Goal: Task Accomplishment & Management: Complete application form

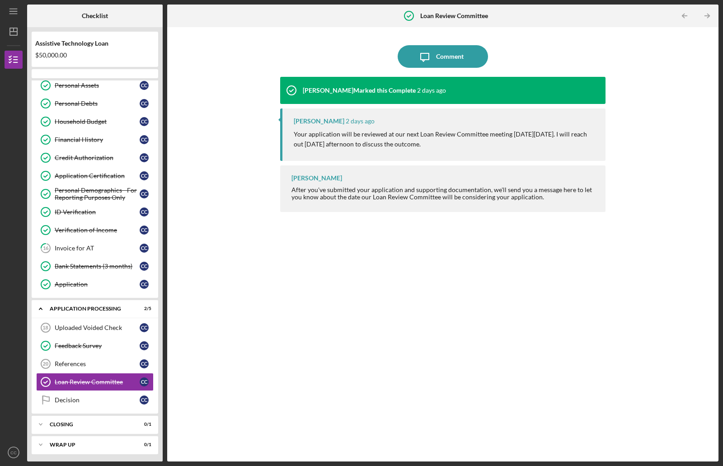
scroll to position [133, 0]
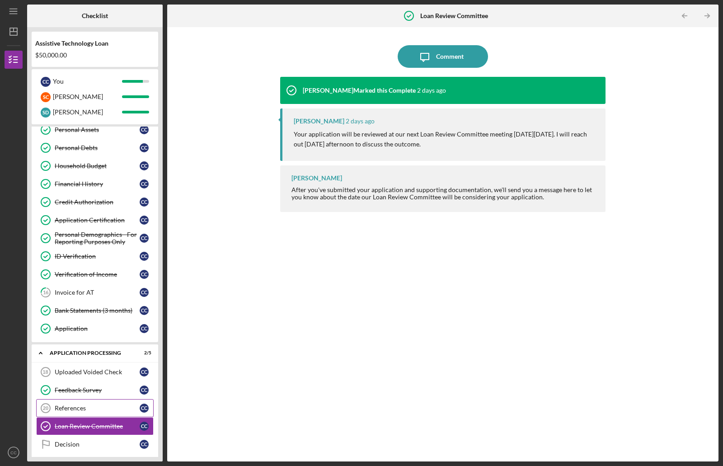
click at [85, 410] on div "References" at bounding box center [97, 407] width 85 height 7
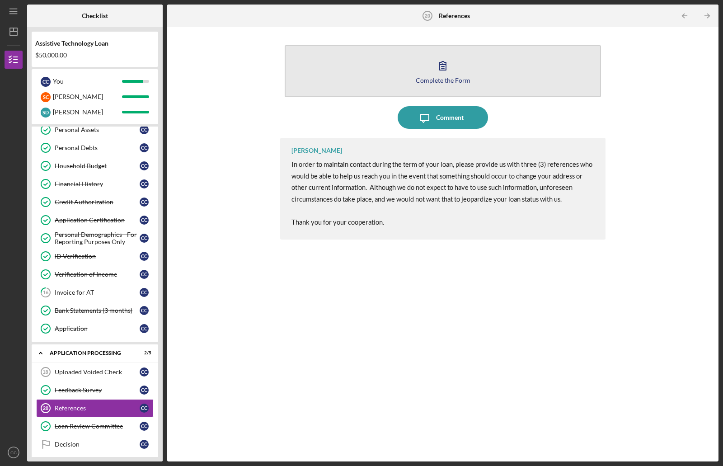
click at [445, 67] on icon "button" at bounding box center [443, 65] width 23 height 23
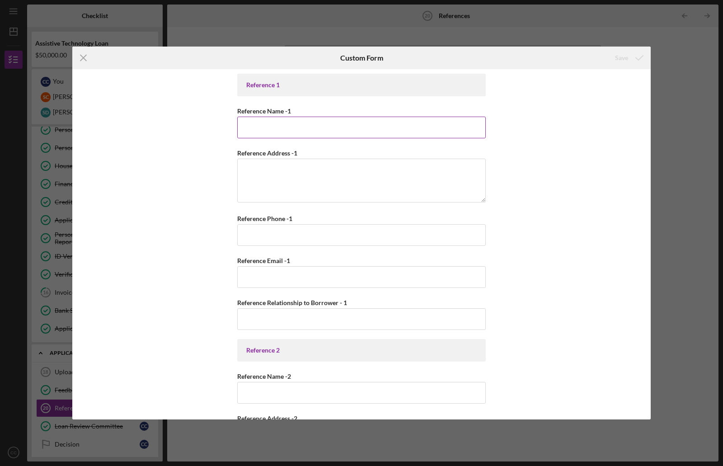
click at [312, 128] on input "Reference Name -1" at bounding box center [361, 128] width 249 height 22
type input "[PERSON_NAME]"
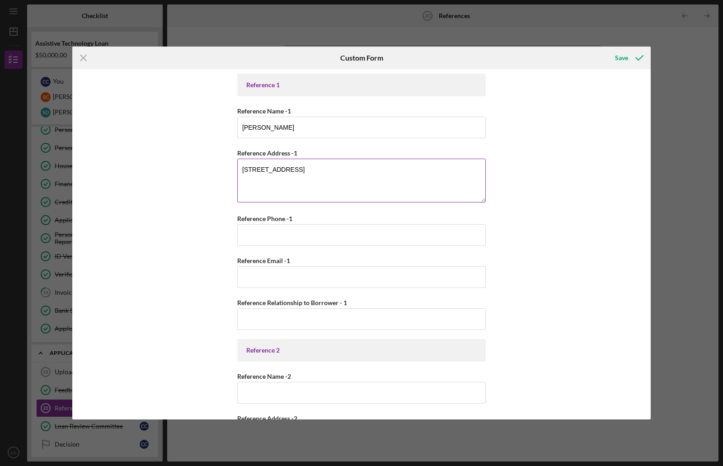
click at [304, 169] on textarea "[STREET_ADDRESS]" at bounding box center [361, 180] width 249 height 43
type textarea "[STREET_ADDRESS]"
click at [277, 230] on input "Reference Phone -1" at bounding box center [361, 235] width 249 height 22
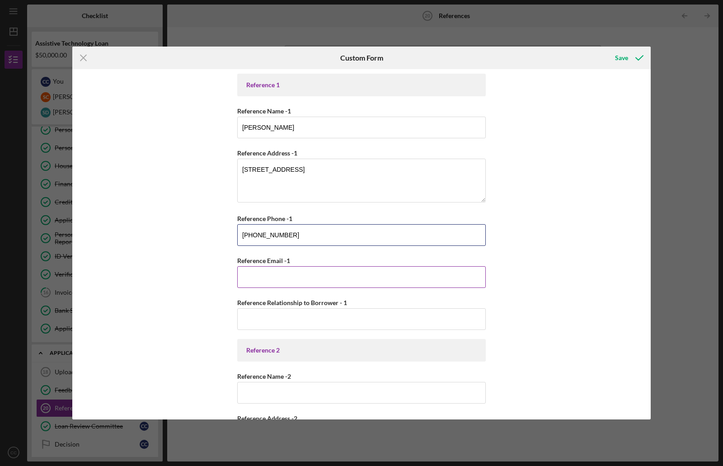
type input "[PHONE_NUMBER]"
click at [280, 282] on input "Reference Email -1" at bounding box center [361, 277] width 249 height 22
type input "[EMAIL_ADDRESS][DOMAIN_NAME]"
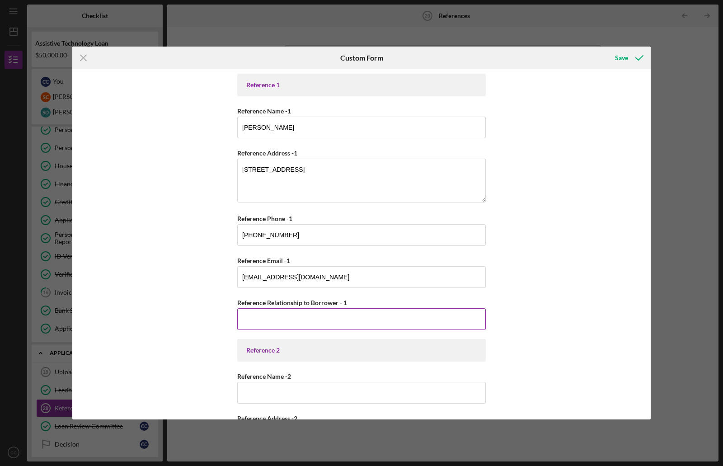
click at [279, 318] on input "Reference Relationship to Borrower - 1" at bounding box center [361, 319] width 249 height 22
type input "daughter"
drag, startPoint x: 648, startPoint y: 207, endPoint x: 643, endPoint y: 209, distance: 5.1
click at [648, 229] on div "Reference 1 Reference Name -1 [PERSON_NAME] Reference Address -[STREET_ADDRESS]…" at bounding box center [361, 244] width 578 height 350
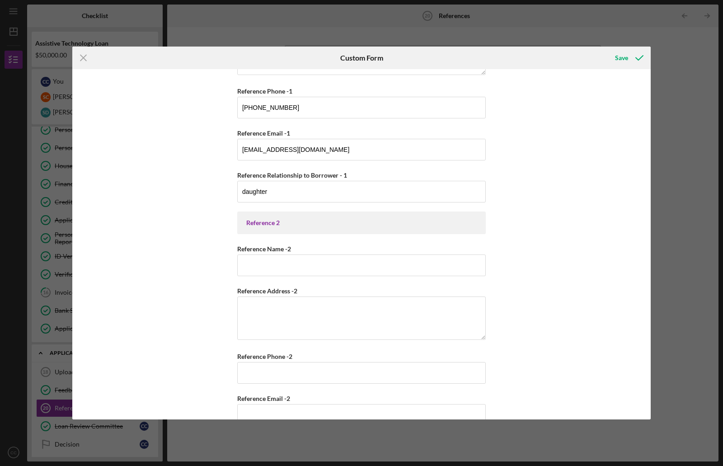
scroll to position [138, 0]
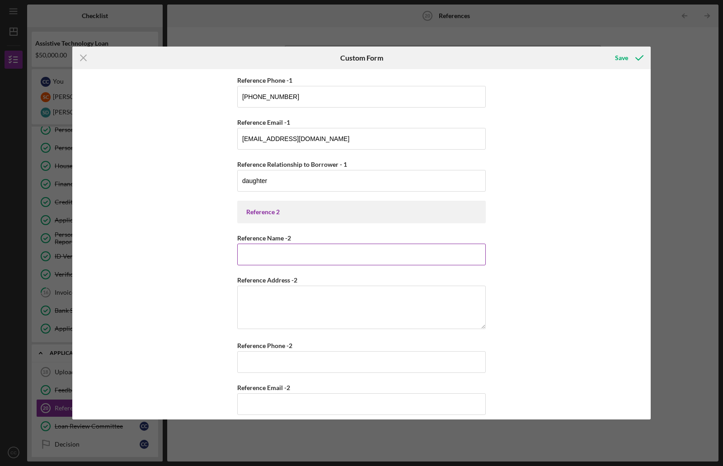
click at [285, 257] on input "Reference Name -2" at bounding box center [361, 255] width 249 height 22
type input "[PERSON_NAME]"
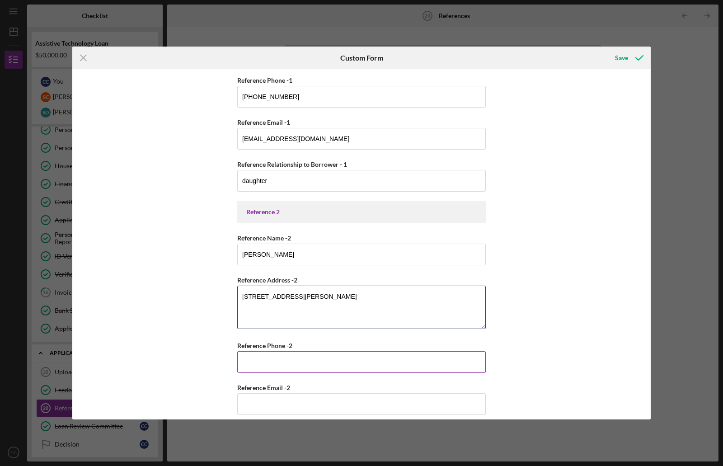
type textarea "[STREET_ADDRESS][PERSON_NAME]"
click at [284, 357] on input "Reference Phone -2" at bounding box center [361, 362] width 249 height 22
type input "[PHONE_NUMBER]"
click at [262, 401] on input "Reference Email -2" at bounding box center [361, 404] width 249 height 22
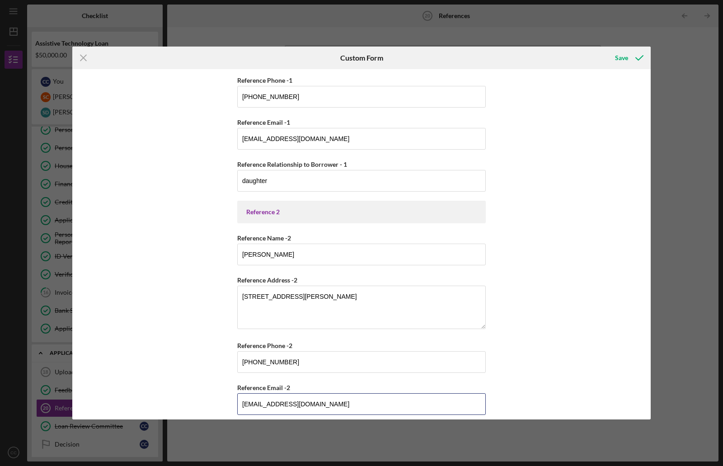
type input "[EMAIL_ADDRESS][DOMAIN_NAME]"
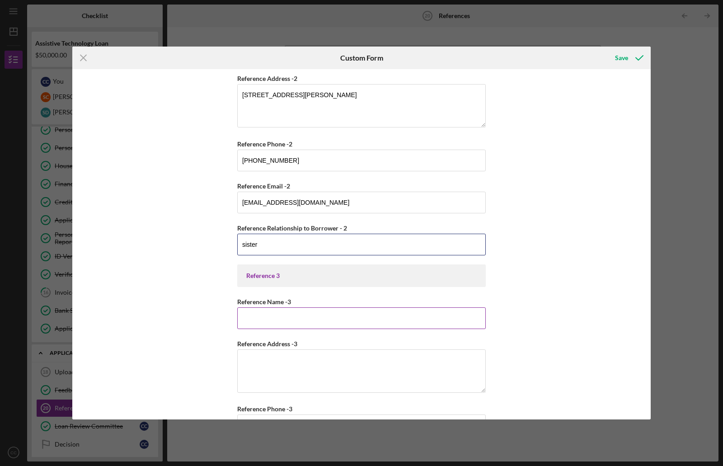
type input "sister"
click at [266, 321] on input "Reference Name -3" at bounding box center [361, 318] width 249 height 22
type input "[PERSON_NAME]"
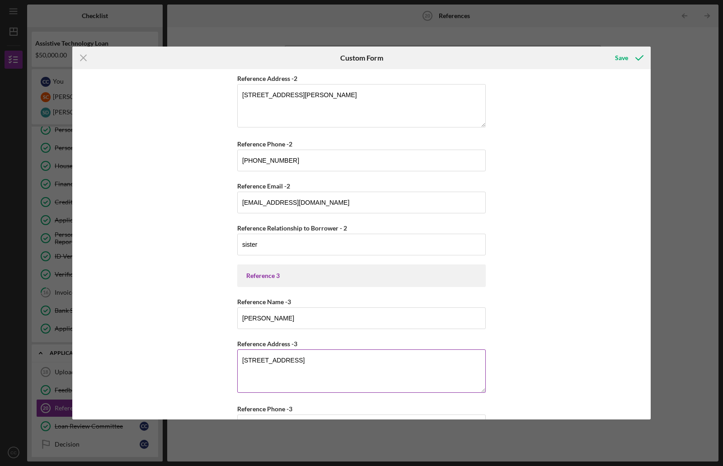
click at [348, 360] on textarea "[STREET_ADDRESS]" at bounding box center [361, 370] width 249 height 43
type textarea "[STREET_ADDRESS]"
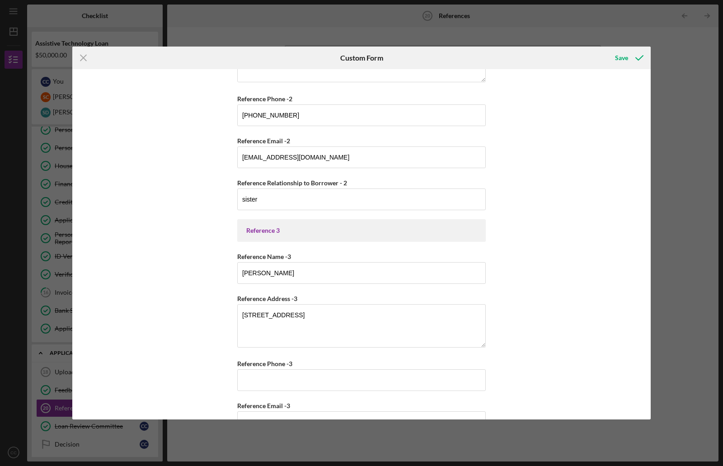
scroll to position [412, 0]
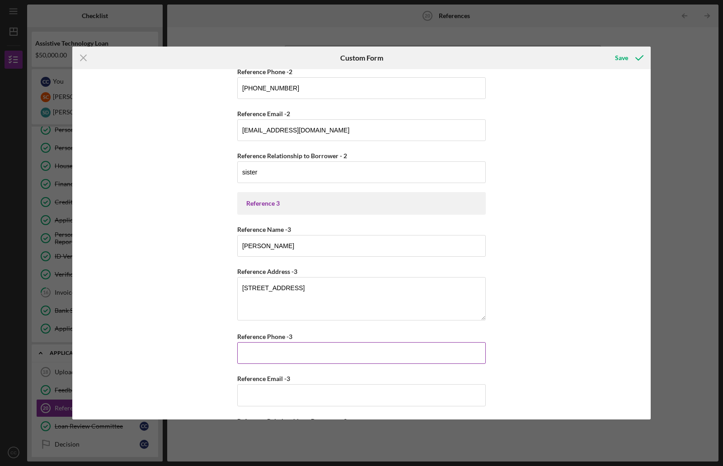
click at [278, 352] on input "Reference Phone -3" at bounding box center [361, 353] width 249 height 22
type input "[PHONE_NUMBER]"
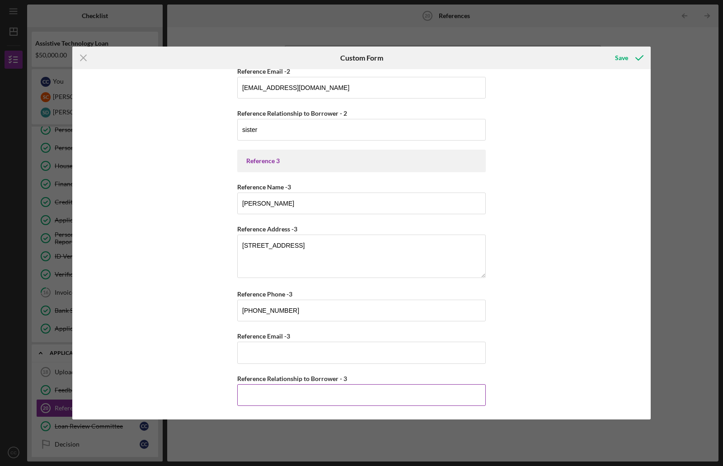
click at [256, 399] on input "Reference Relationship to Borrower - 3" at bounding box center [361, 395] width 249 height 22
type input "son"
click at [623, 56] on div "Save" at bounding box center [621, 58] width 13 height 18
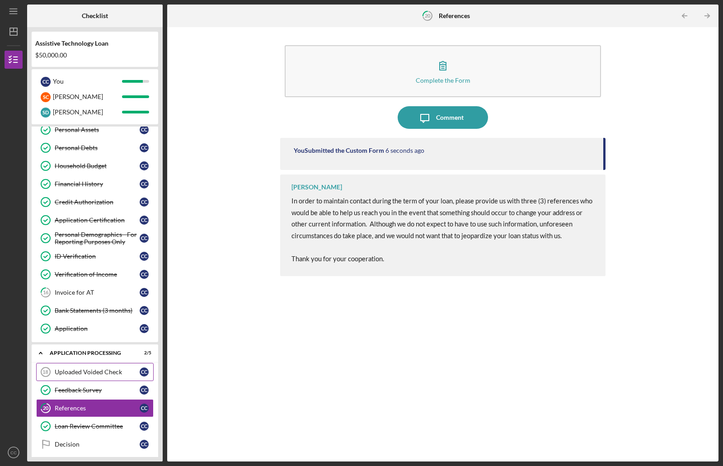
click at [91, 372] on div "Uploaded Voided Check" at bounding box center [97, 371] width 85 height 7
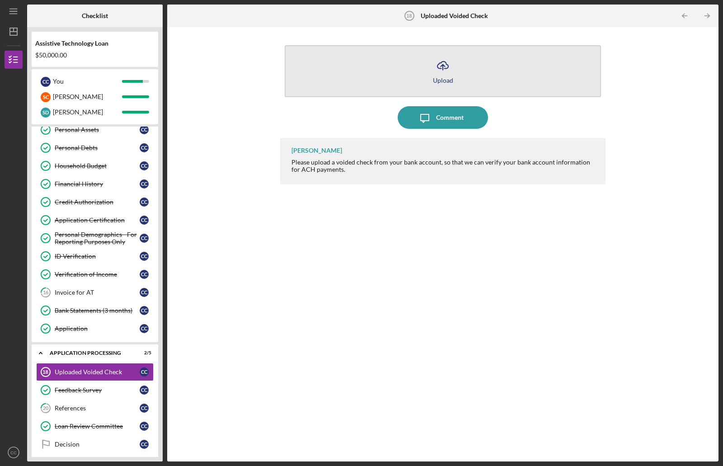
click at [442, 63] on icon "Icon/Upload" at bounding box center [443, 65] width 23 height 23
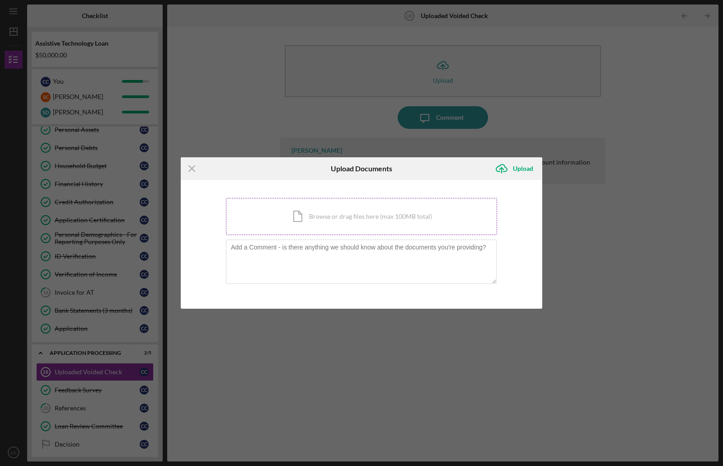
click at [399, 215] on div "Icon/Document Browse or drag files here (max 100MB total) Tap to choose files o…" at bounding box center [361, 216] width 271 height 37
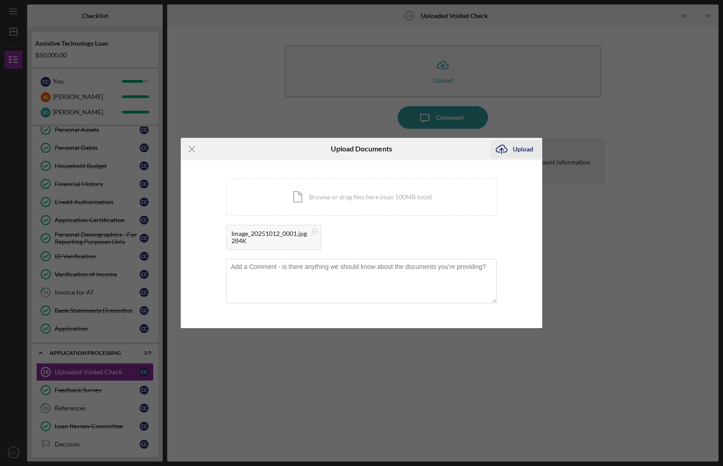
click at [513, 150] on div "Upload" at bounding box center [523, 149] width 20 height 18
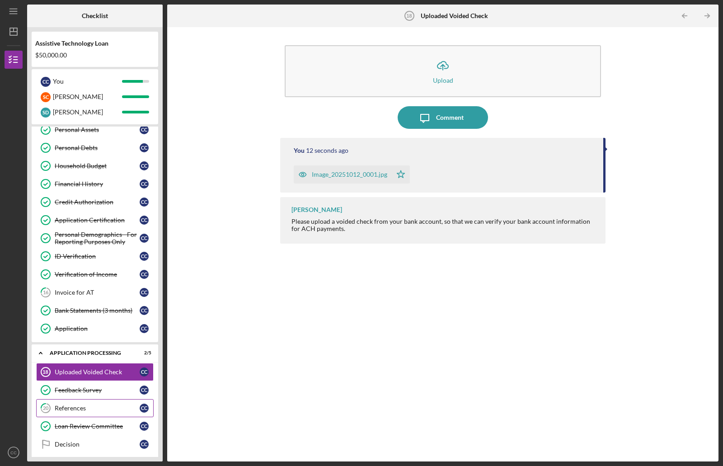
click at [72, 406] on div "References" at bounding box center [97, 407] width 85 height 7
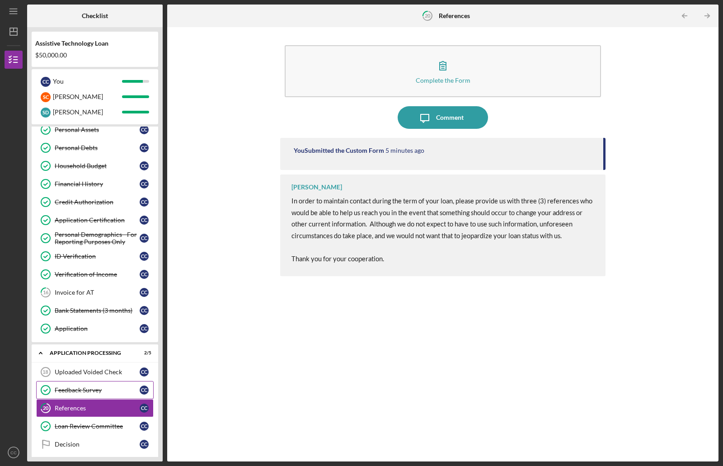
click at [82, 388] on div "Feedback Survey" at bounding box center [97, 389] width 85 height 7
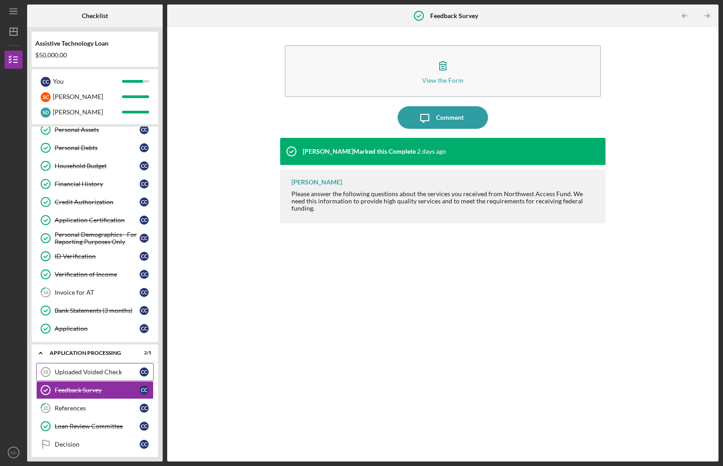
click at [82, 373] on div "Uploaded Voided Check" at bounding box center [97, 371] width 85 height 7
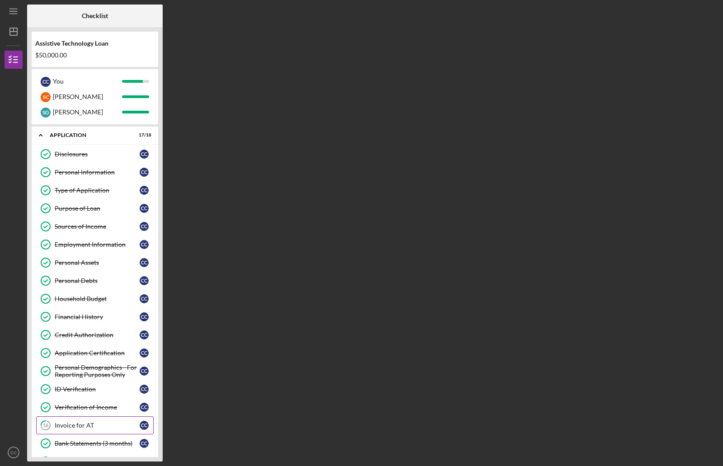
click at [72, 427] on div "Invoice for AT" at bounding box center [97, 425] width 85 height 7
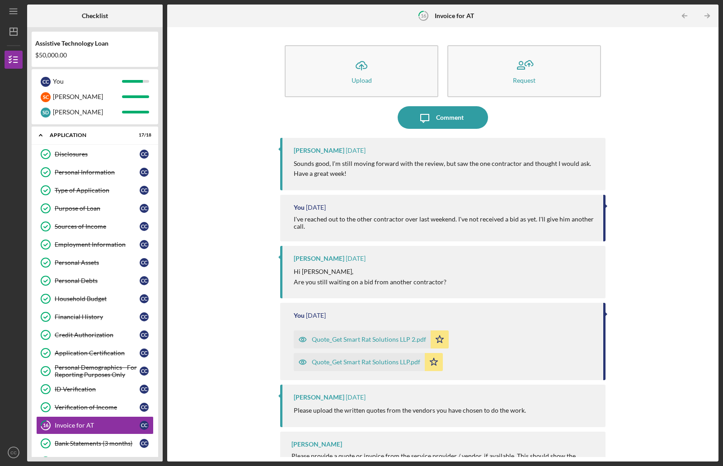
scroll to position [20, 0]
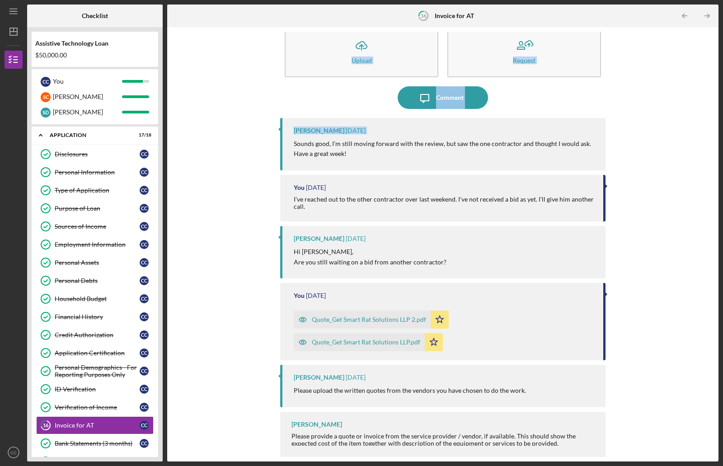
drag, startPoint x: 166, startPoint y: 136, endPoint x: 176, endPoint y: 43, distance: 93.6
click at [176, 43] on div "Checklist Assistive Technology Loan $50,000.00 C C You S C Seth S D Seth Crooks…" at bounding box center [372, 233] width 691 height 457
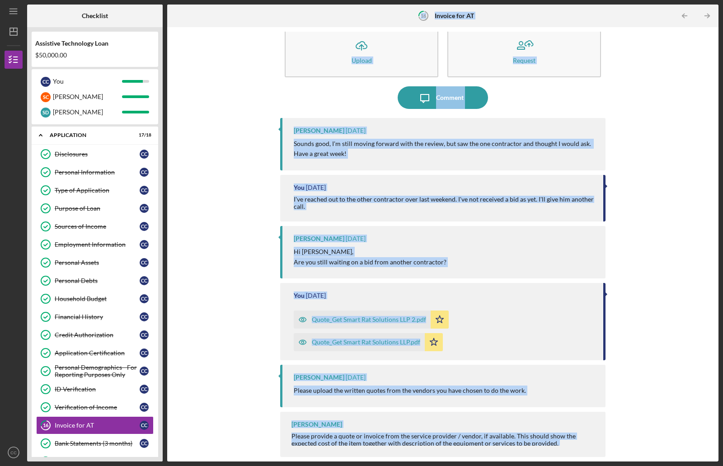
drag, startPoint x: 165, startPoint y: 442, endPoint x: 198, endPoint y: 333, distance: 114.4
click at [174, 465] on html "Icon/Menu 16 Invoice for AT Checklist Assistive Technology Loan $50,000.00 C C …" at bounding box center [361, 233] width 723 height 466
click at [676, 56] on div "Icon/Upload Upload Request Icon/Message Comment Monie Frost 6 days ago Sounds g…" at bounding box center [443, 244] width 542 height 425
